Goal: Check status: Check status

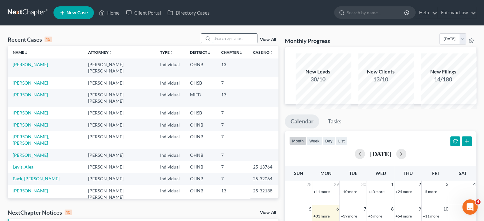
click at [217, 43] on input "search" at bounding box center [235, 38] width 45 height 9
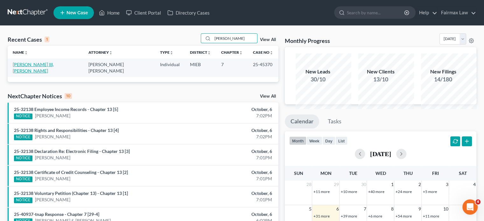
type input "[PERSON_NAME]"
click at [34, 73] on link "[PERSON_NAME] III, [PERSON_NAME]" at bounding box center [33, 68] width 41 height 12
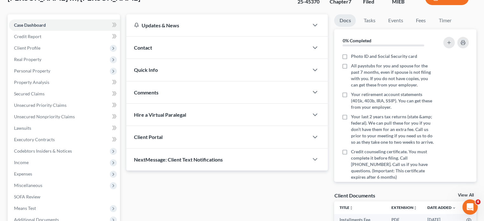
scroll to position [47, 0]
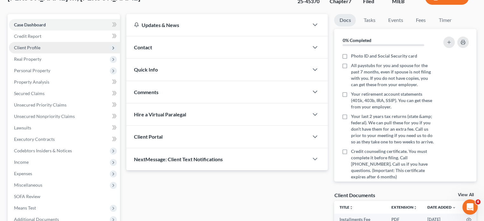
click at [78, 53] on span "Client Profile" at bounding box center [64, 47] width 111 height 11
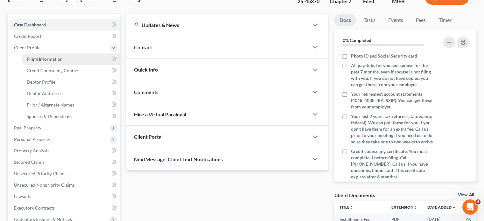
click at [50, 62] on span "Filing Information" at bounding box center [45, 58] width 36 height 5
select select "1"
select select "0"
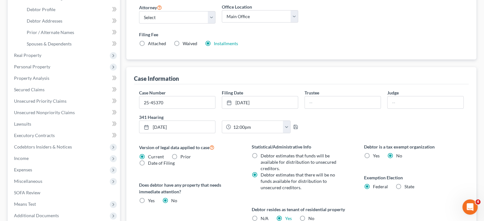
scroll to position [121, 0]
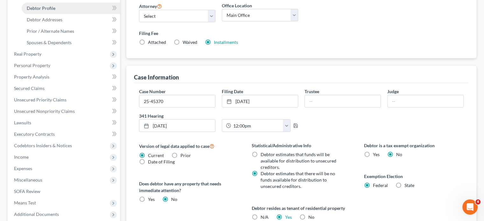
click at [74, 14] on link "Debtor Profile" at bounding box center [71, 8] width 98 height 11
select select "0"
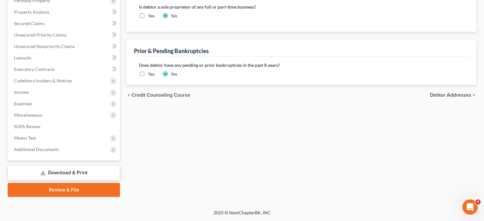
scroll to position [286, 0]
click at [58, 144] on span "Additional Documents" at bounding box center [64, 149] width 111 height 11
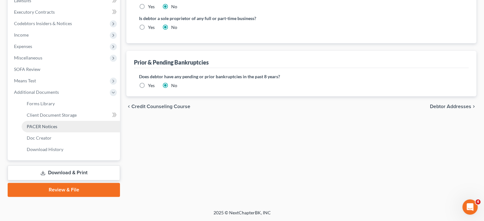
click at [79, 132] on link "PACER Notices" at bounding box center [71, 126] width 98 height 11
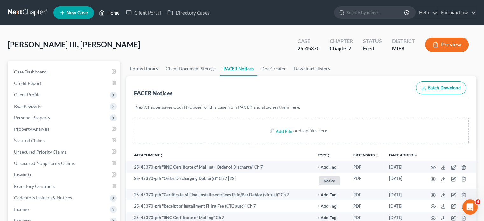
click at [123, 18] on link "Home" at bounding box center [109, 12] width 27 height 11
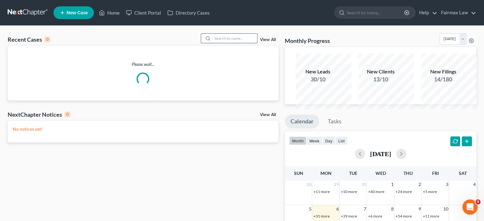
click at [213, 43] on input "search" at bounding box center [235, 38] width 45 height 9
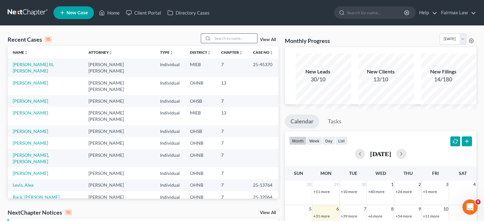
paste input "[PERSON_NAME]"
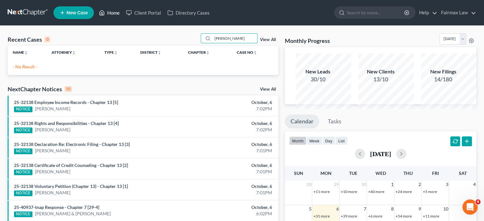
type input "[PERSON_NAME]"
click at [123, 14] on link "Home" at bounding box center [109, 12] width 27 height 11
click at [123, 15] on link "Home" at bounding box center [109, 12] width 27 height 11
drag, startPoint x: 134, startPoint y: 15, endPoint x: 231, endPoint y: 38, distance: 99.4
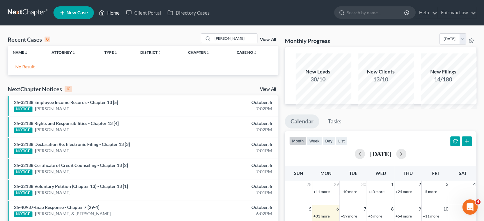
click at [231, 38] on div "Home New Case Client Portal Directory Cases Fairmax Law [EMAIL_ADDRESS][DOMAIN_…" at bounding box center [242, 177] width 484 height 355
drag, startPoint x: 240, startPoint y: 48, endPoint x: 141, endPoint y: 55, distance: 99.5
click at [141, 46] on div "Recent Cases 0 [PERSON_NAME] View All" at bounding box center [143, 39] width 271 height 12
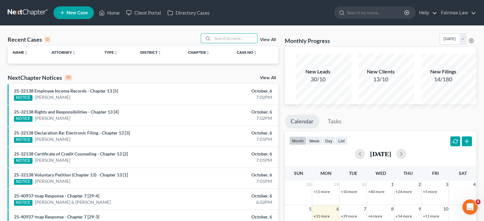
click at [118, 40] on div "Recent Cases 0 View All Name unfold_more expand_more expand_less Attorney unfol…" at bounding box center [242, 185] width 484 height 318
click at [123, 13] on link "Home" at bounding box center [109, 12] width 27 height 11
click at [123, 16] on link "Home" at bounding box center [109, 12] width 27 height 11
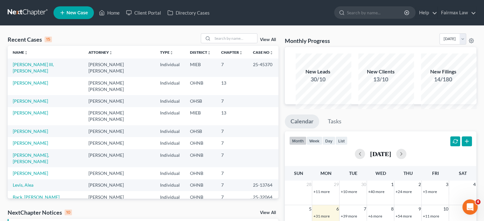
click at [125, 42] on div "Recent Cases 15 View All" at bounding box center [143, 39] width 271 height 12
click at [213, 43] on input "search" at bounding box center [235, 38] width 45 height 9
paste input "[PERSON_NAME]"
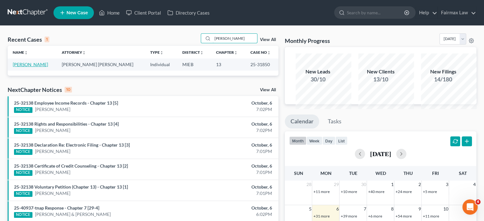
type input "[PERSON_NAME]"
click at [33, 67] on link "[PERSON_NAME]" at bounding box center [30, 64] width 35 height 5
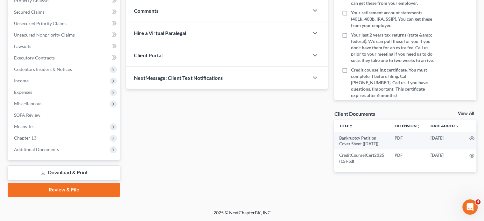
scroll to position [218, 0]
click at [48, 147] on span "Additional Documents" at bounding box center [36, 149] width 45 height 5
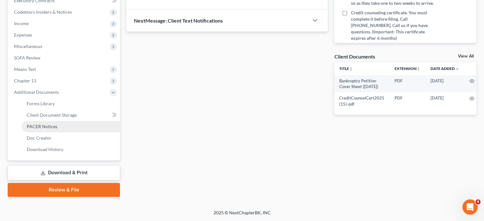
click at [57, 129] on span "PACER Notices" at bounding box center [42, 126] width 31 height 5
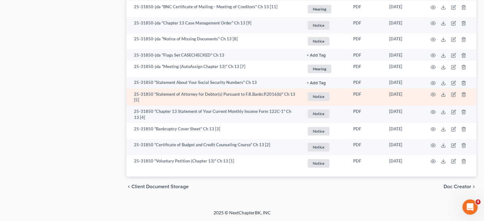
scroll to position [606, 0]
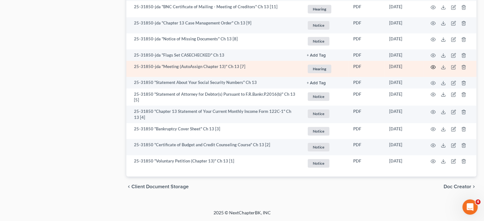
click at [431, 69] on icon "button" at bounding box center [433, 66] width 5 height 3
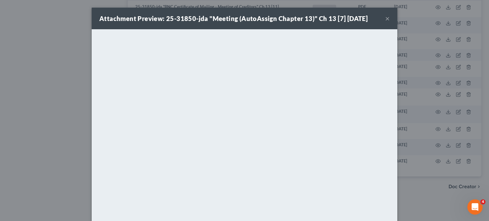
click at [389, 22] on button "×" at bounding box center [387, 19] width 4 height 8
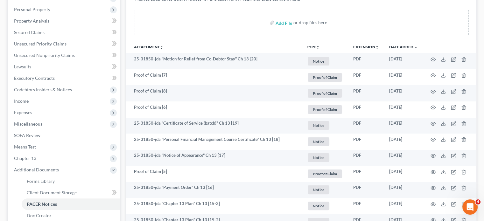
scroll to position [0, 0]
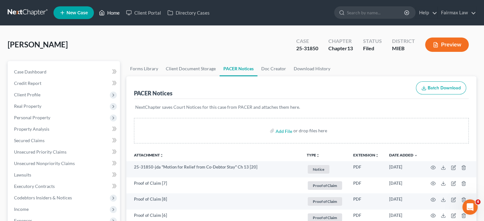
click at [123, 17] on link "Home" at bounding box center [109, 12] width 27 height 11
